Goal: Transaction & Acquisition: Purchase product/service

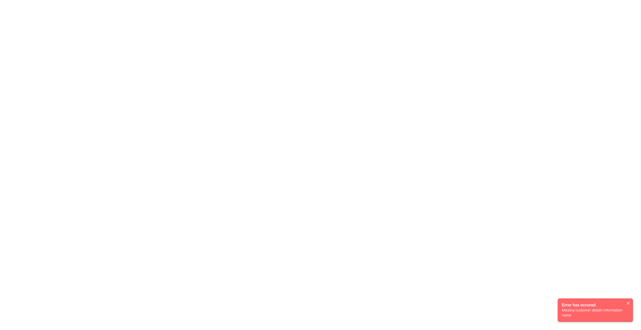
click at [597, 310] on div "Error has occured Missing customer details information: name" at bounding box center [595, 310] width 75 height 24
